Goal: Information Seeking & Learning: Compare options

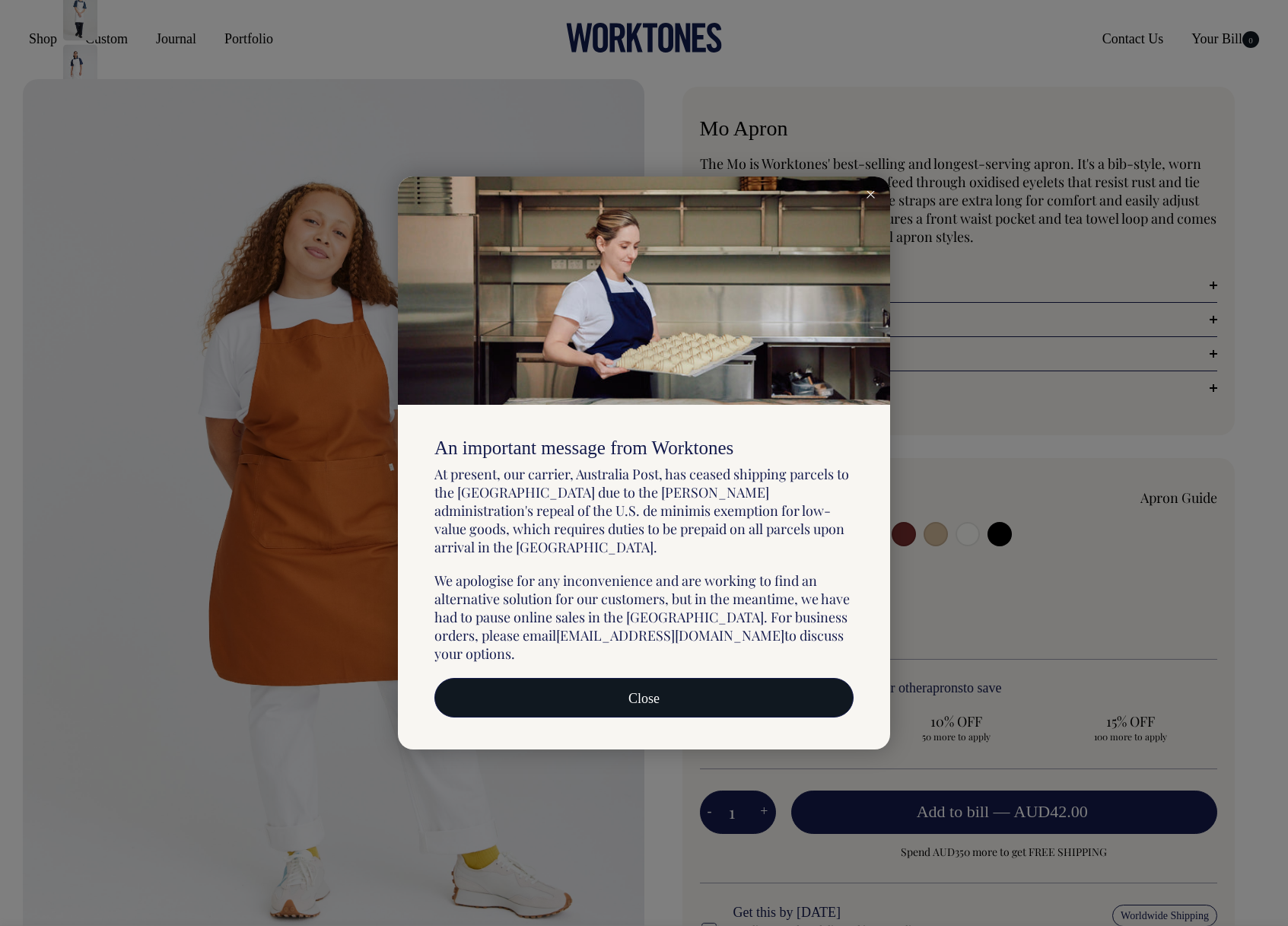
click at [780, 678] on link "Close" at bounding box center [644, 697] width 419 height 39
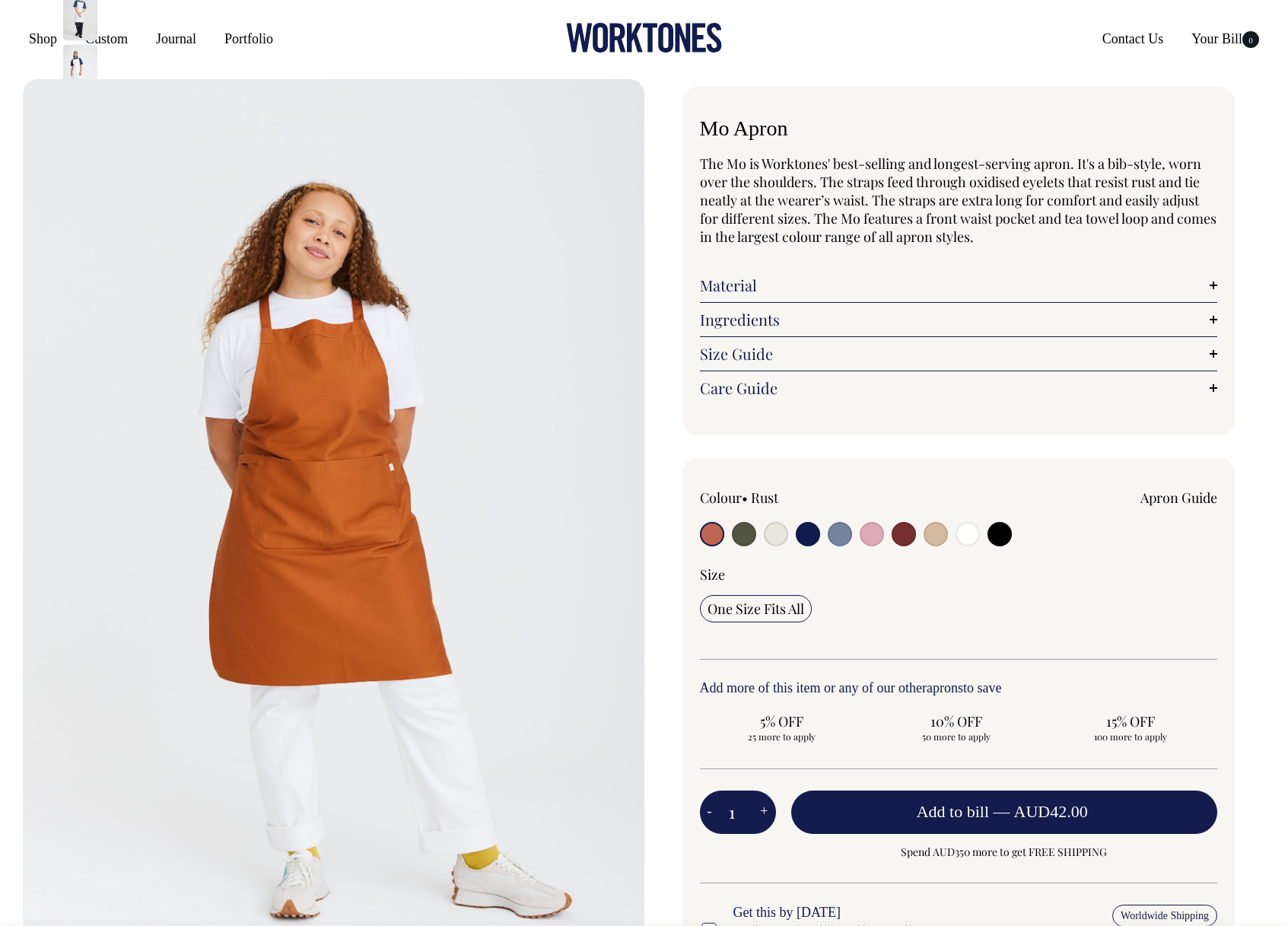
click at [740, 538] on input "radio" at bounding box center [744, 535] width 25 height 25
radio input "true"
select select "Olive"
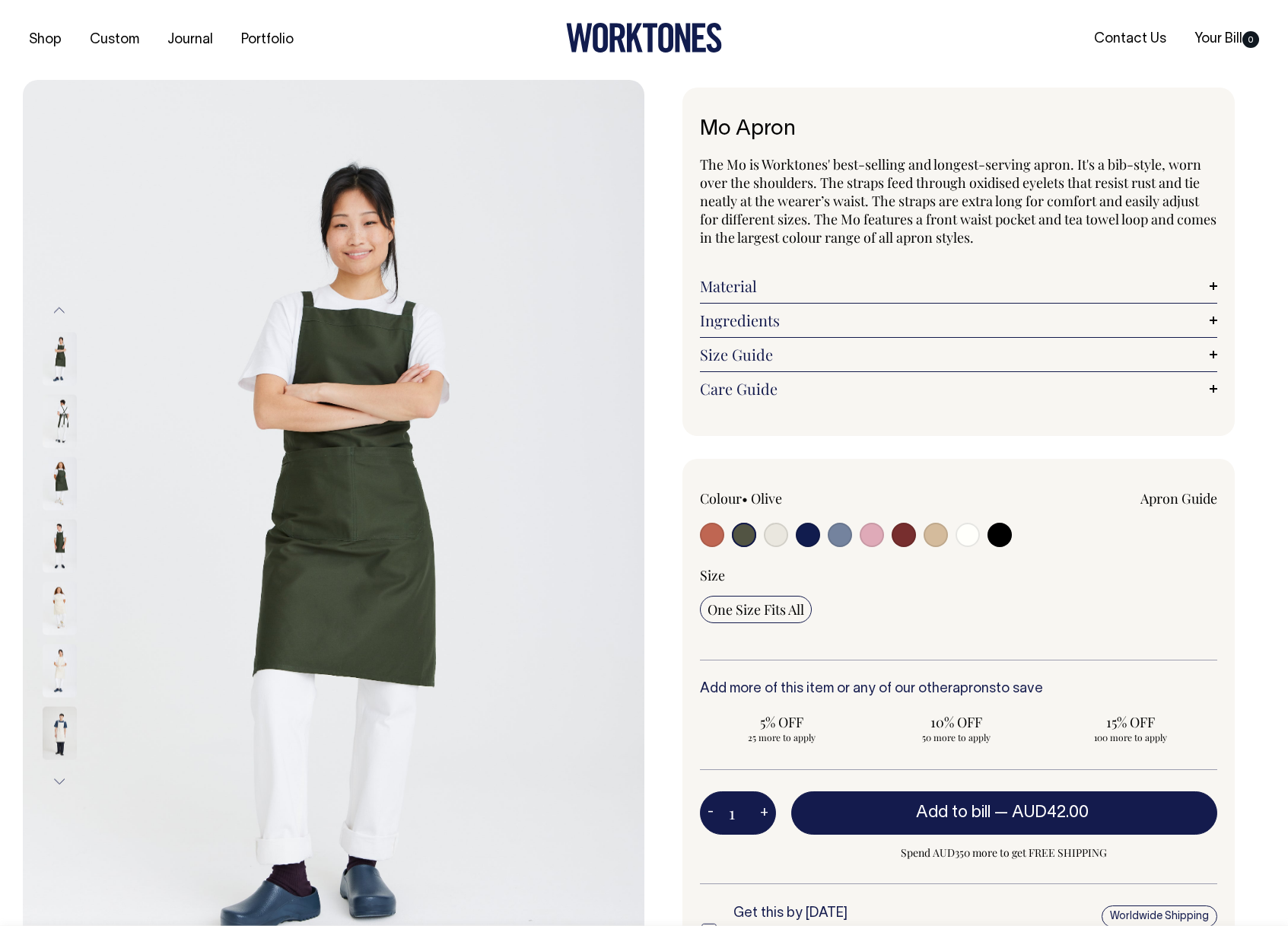
click at [783, 535] on input "radio" at bounding box center [776, 535] width 25 height 25
radio input "true"
select select "Natural"
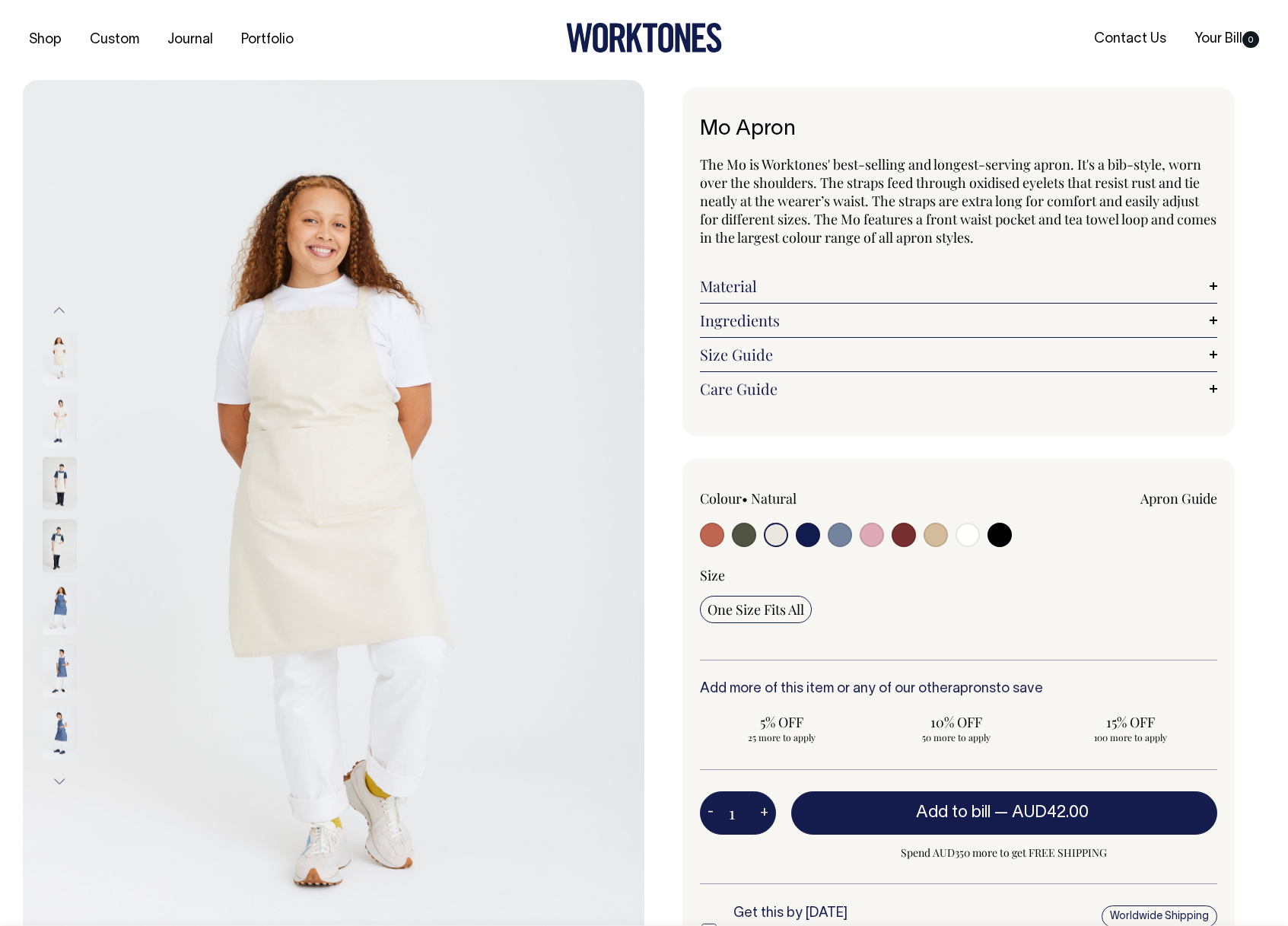
click at [800, 538] on input "radio" at bounding box center [808, 535] width 25 height 25
radio input "true"
select select "Dark Navy"
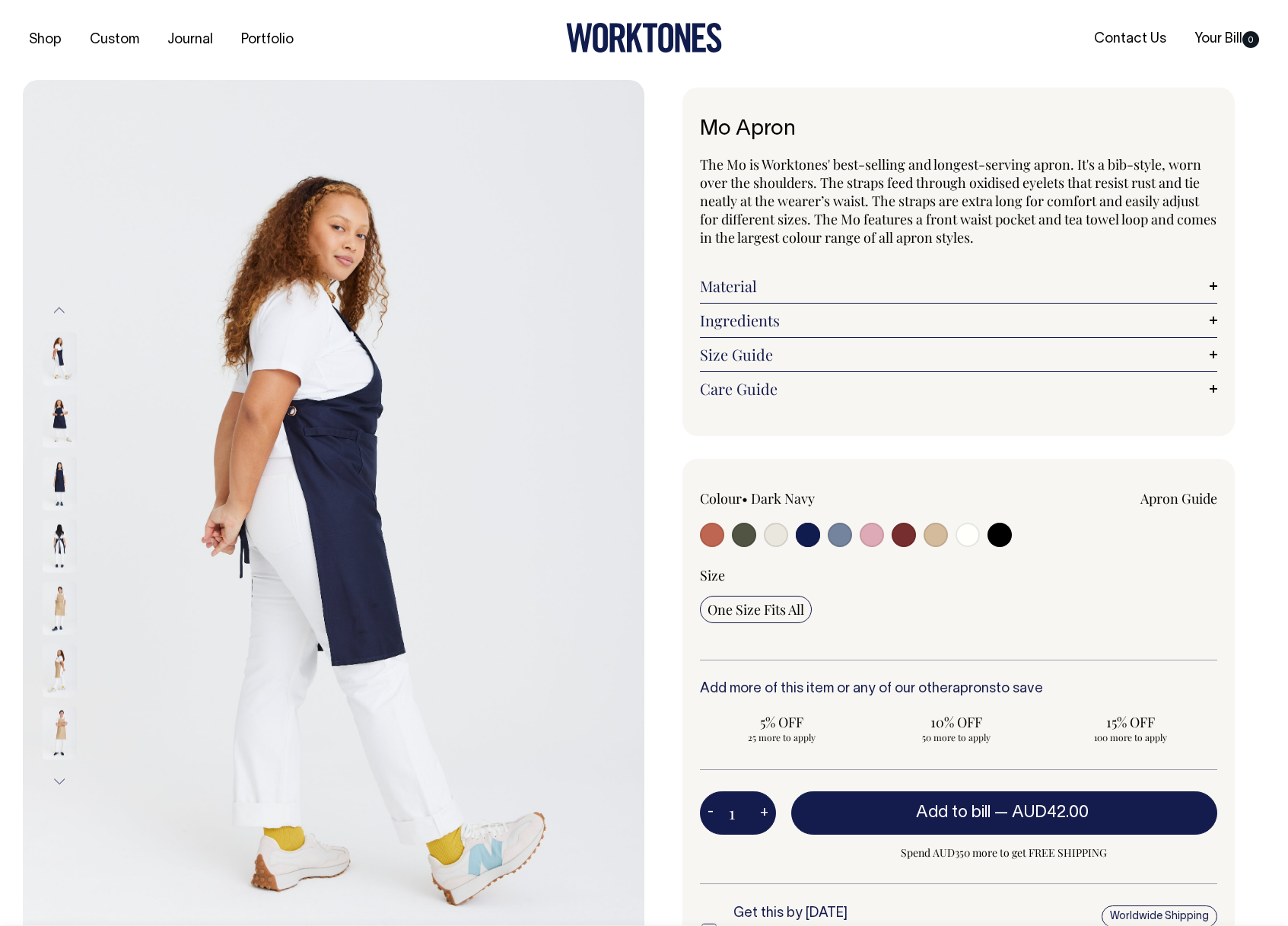
click at [844, 542] on input "radio" at bounding box center [840, 535] width 25 height 25
radio input "true"
select select "Blue/Grey"
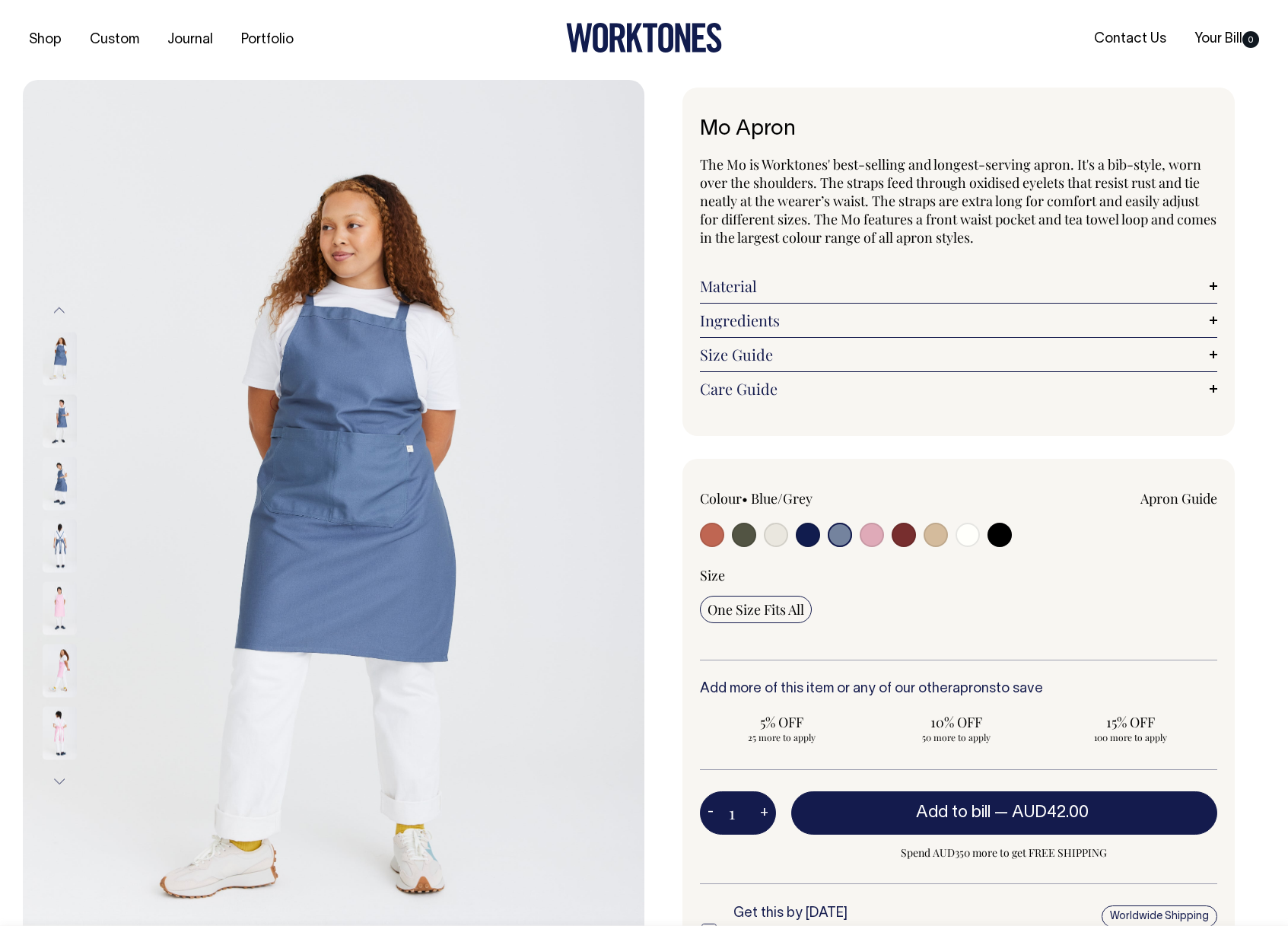
click at [880, 540] on input "radio" at bounding box center [872, 535] width 25 height 25
radio input "true"
select select "Pink"
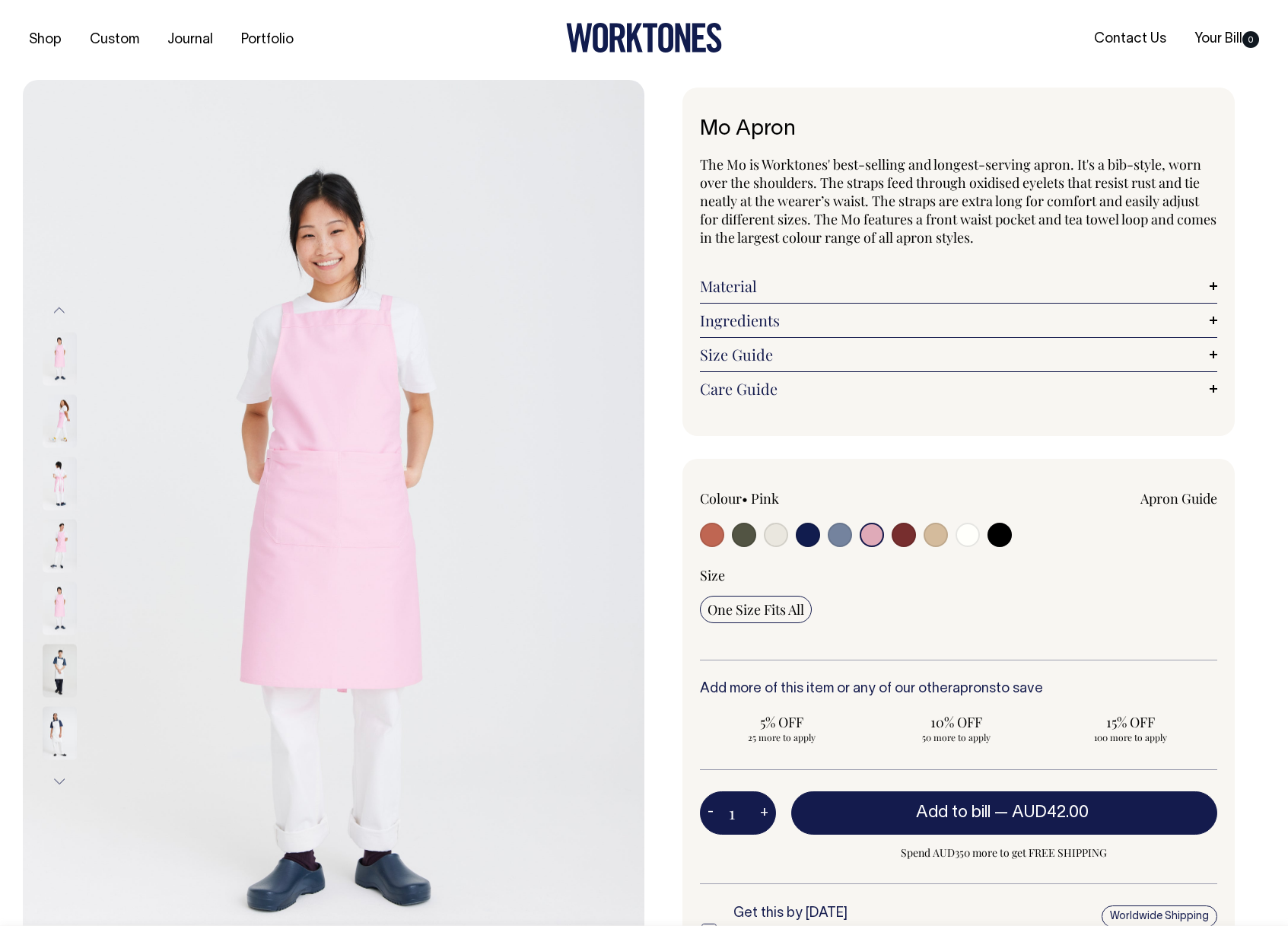
click at [904, 542] on input "radio" at bounding box center [904, 535] width 25 height 25
radio input "true"
select select "Burgundy"
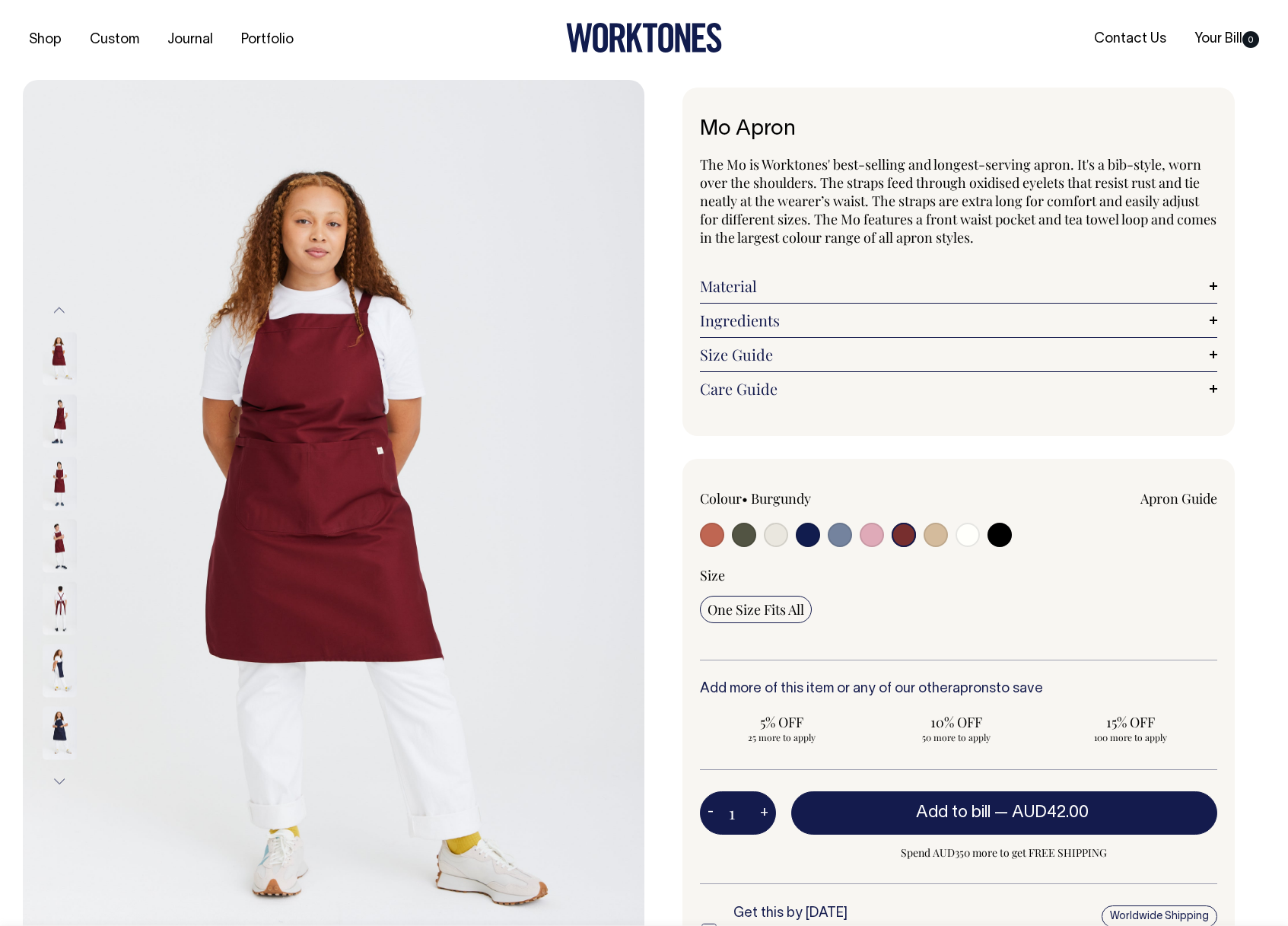
click at [938, 540] on input "radio" at bounding box center [936, 535] width 25 height 25
radio input "true"
radio input "false"
select select "Khaki"
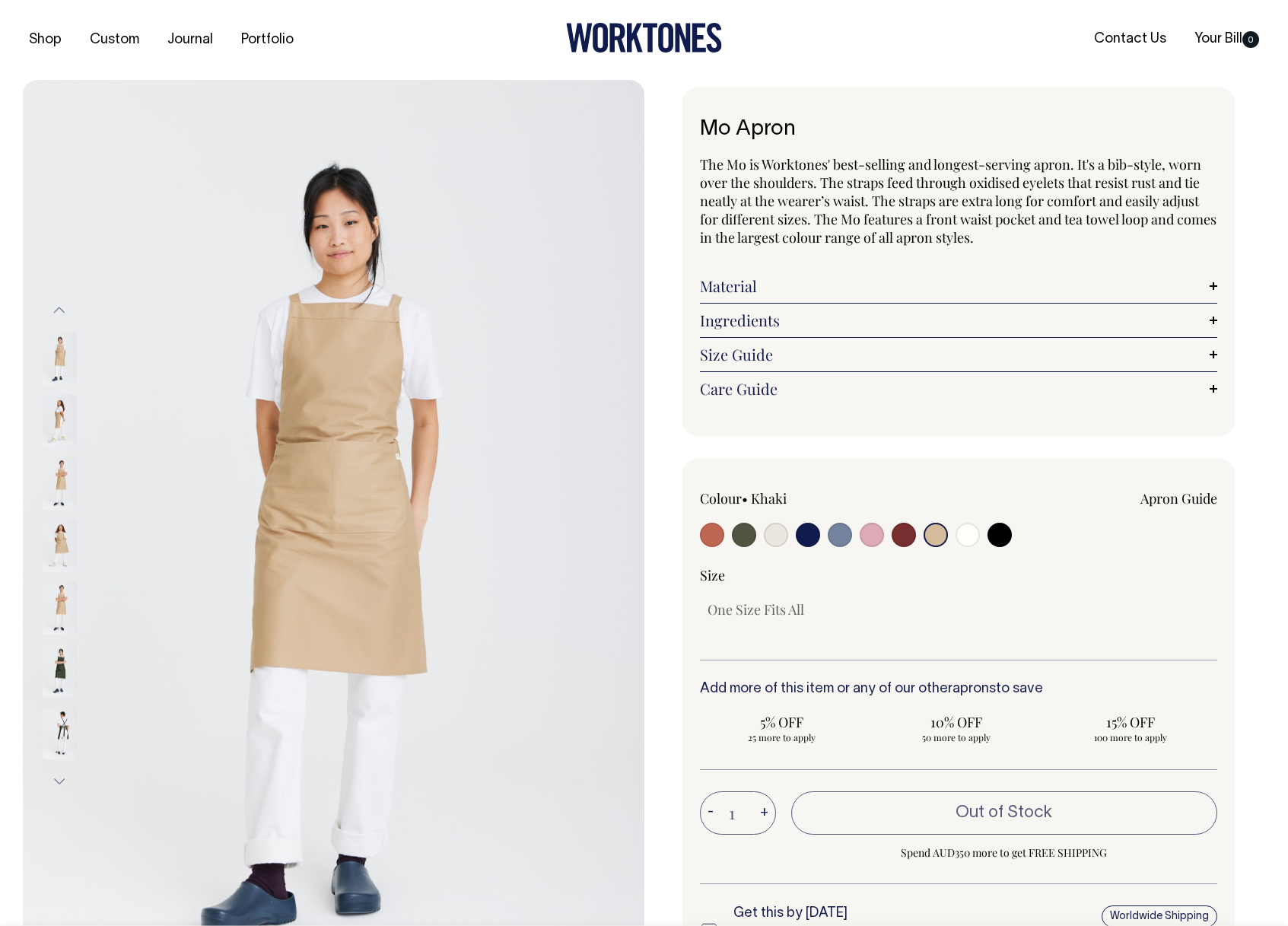
click at [964, 538] on input "radio" at bounding box center [968, 535] width 25 height 25
radio input "true"
select select "Off-White"
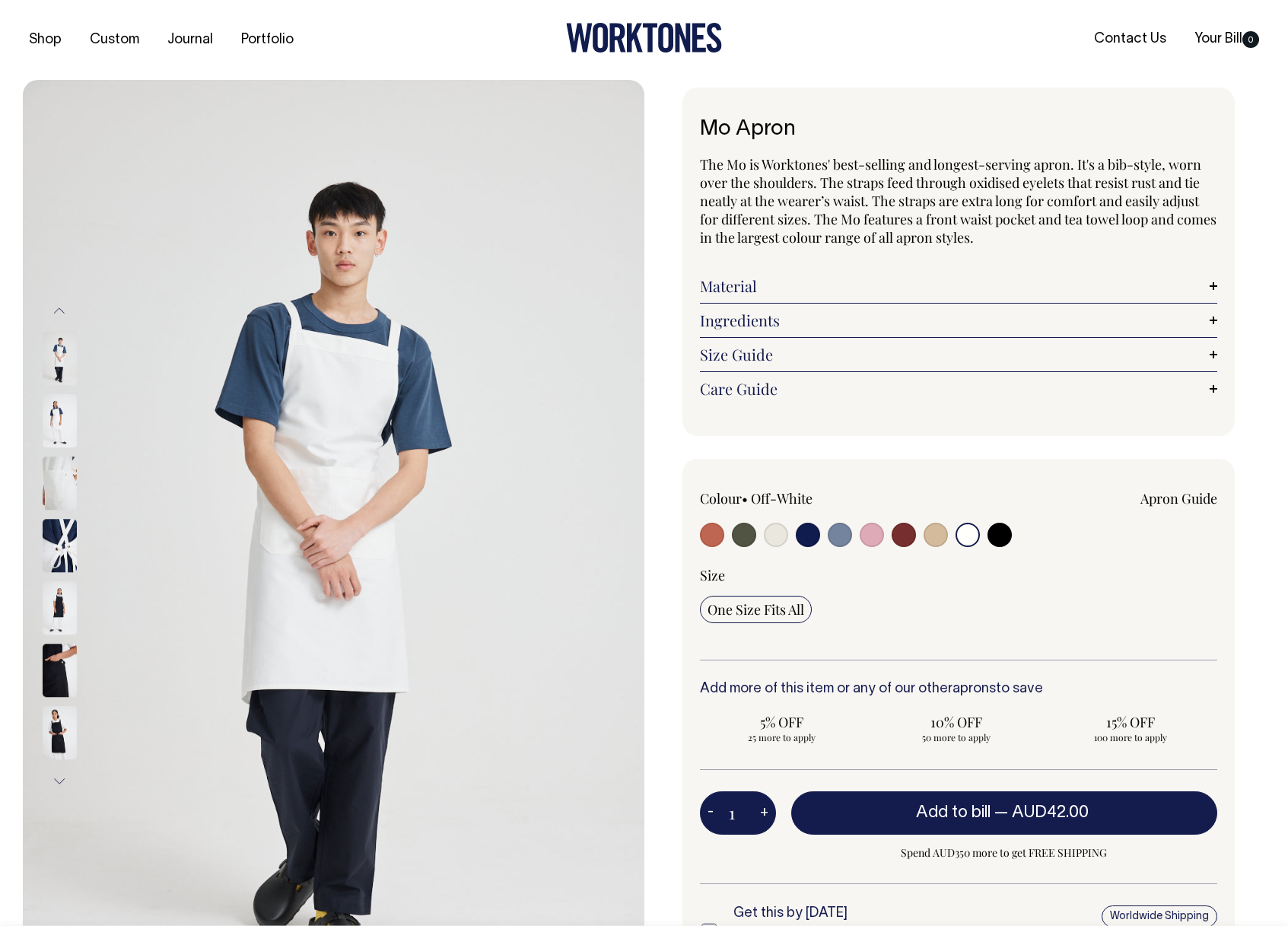
click at [998, 538] on input "radio" at bounding box center [1000, 535] width 25 height 25
radio input "true"
select select "Black"
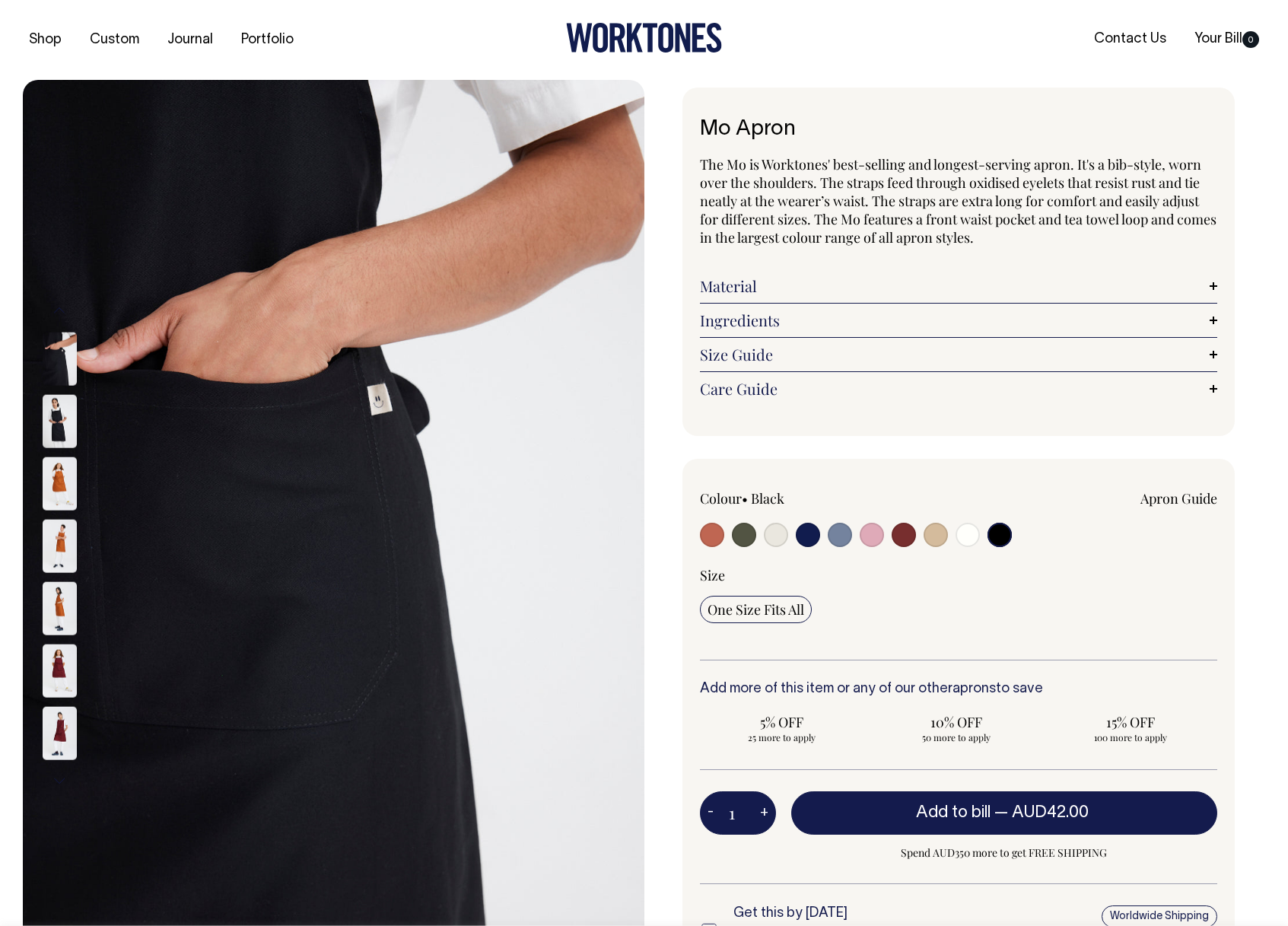
click at [773, 533] on input "radio" at bounding box center [776, 535] width 25 height 25
radio input "true"
select select "Natural"
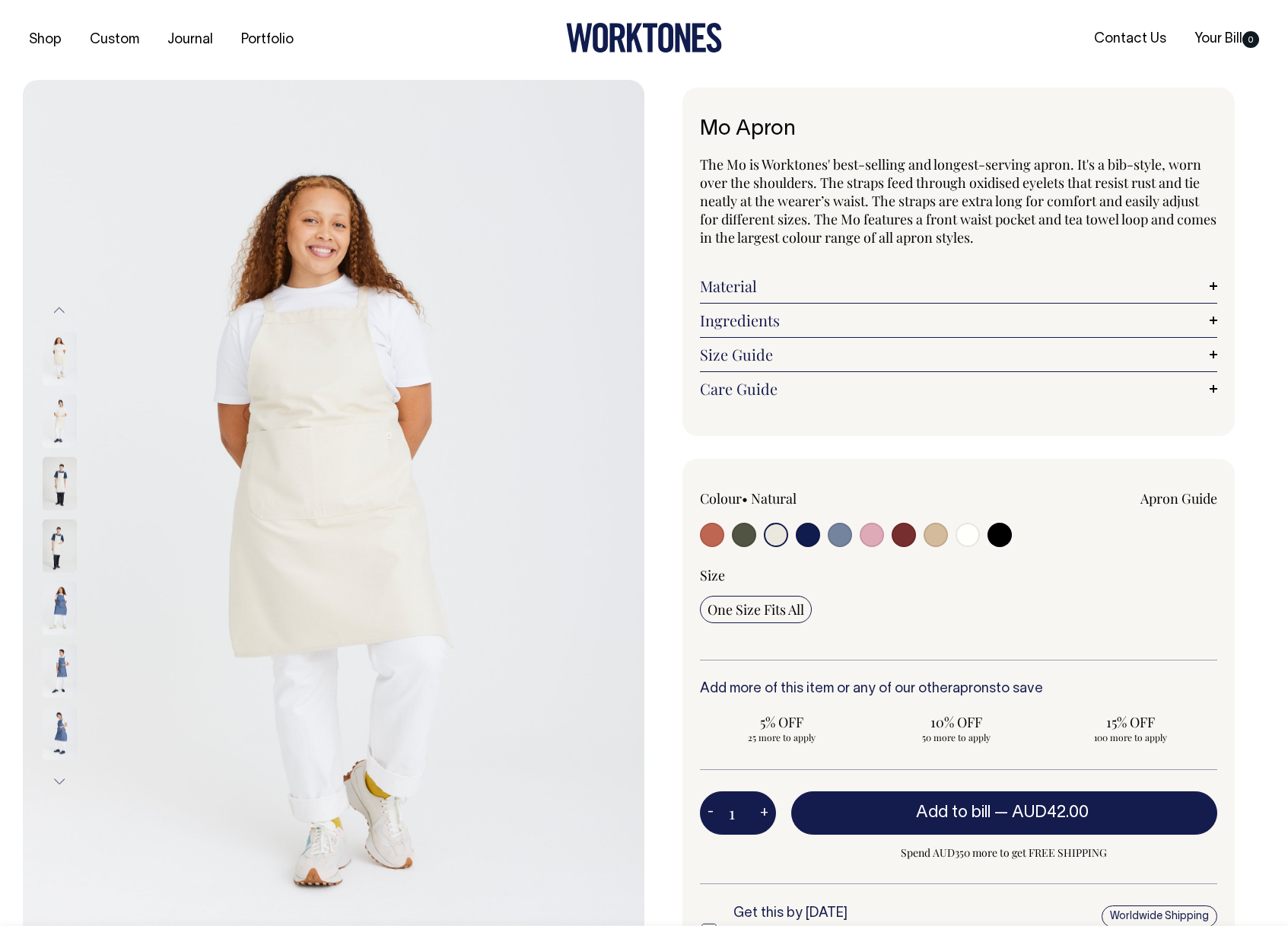
click at [717, 534] on input "radio" at bounding box center [713, 535] width 25 height 25
radio input "true"
select select "Rust"
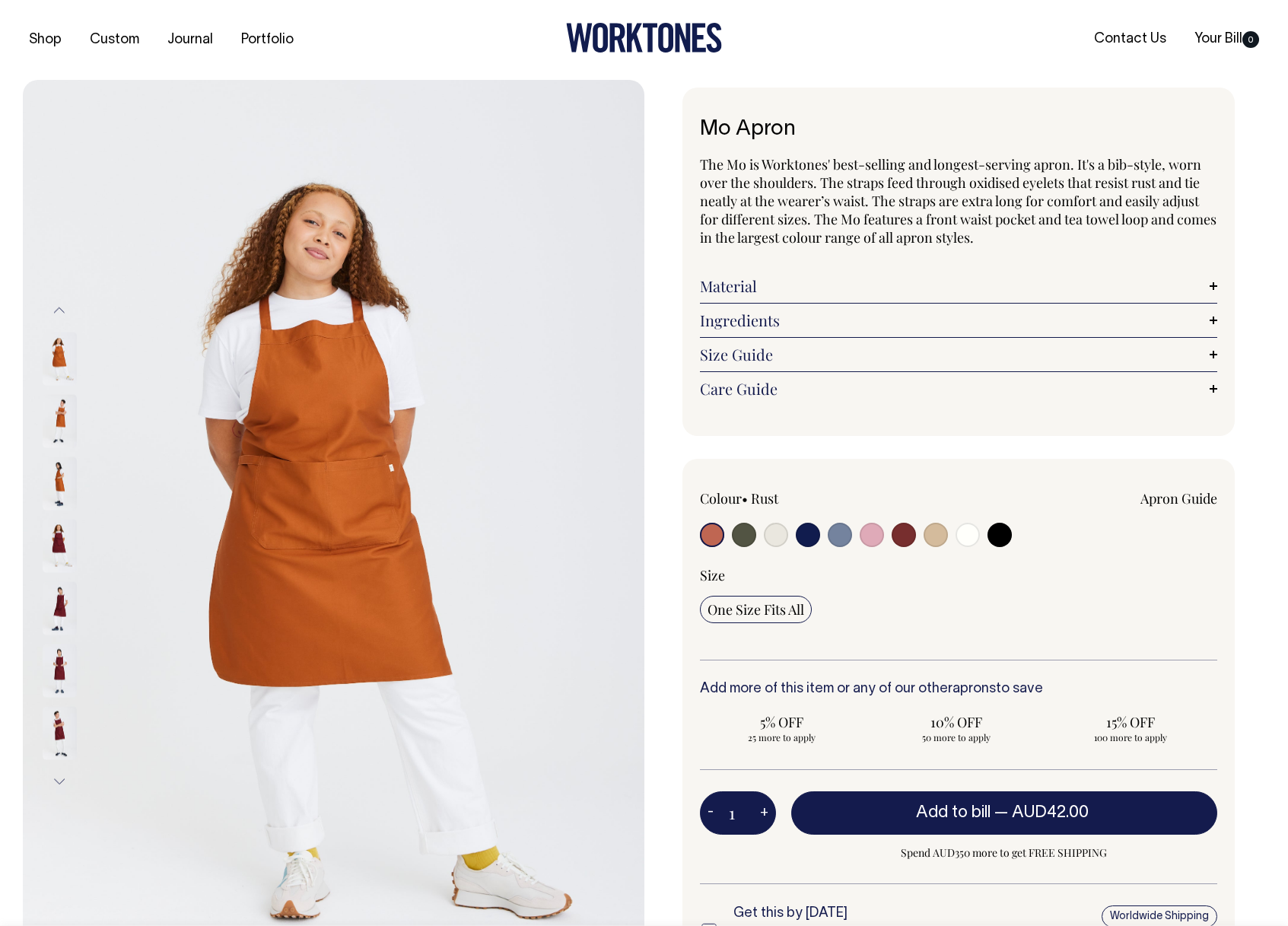
click at [867, 536] on input "radio" at bounding box center [872, 535] width 25 height 25
radio input "true"
select select "Pink"
